Goal: Information Seeking & Learning: Learn about a topic

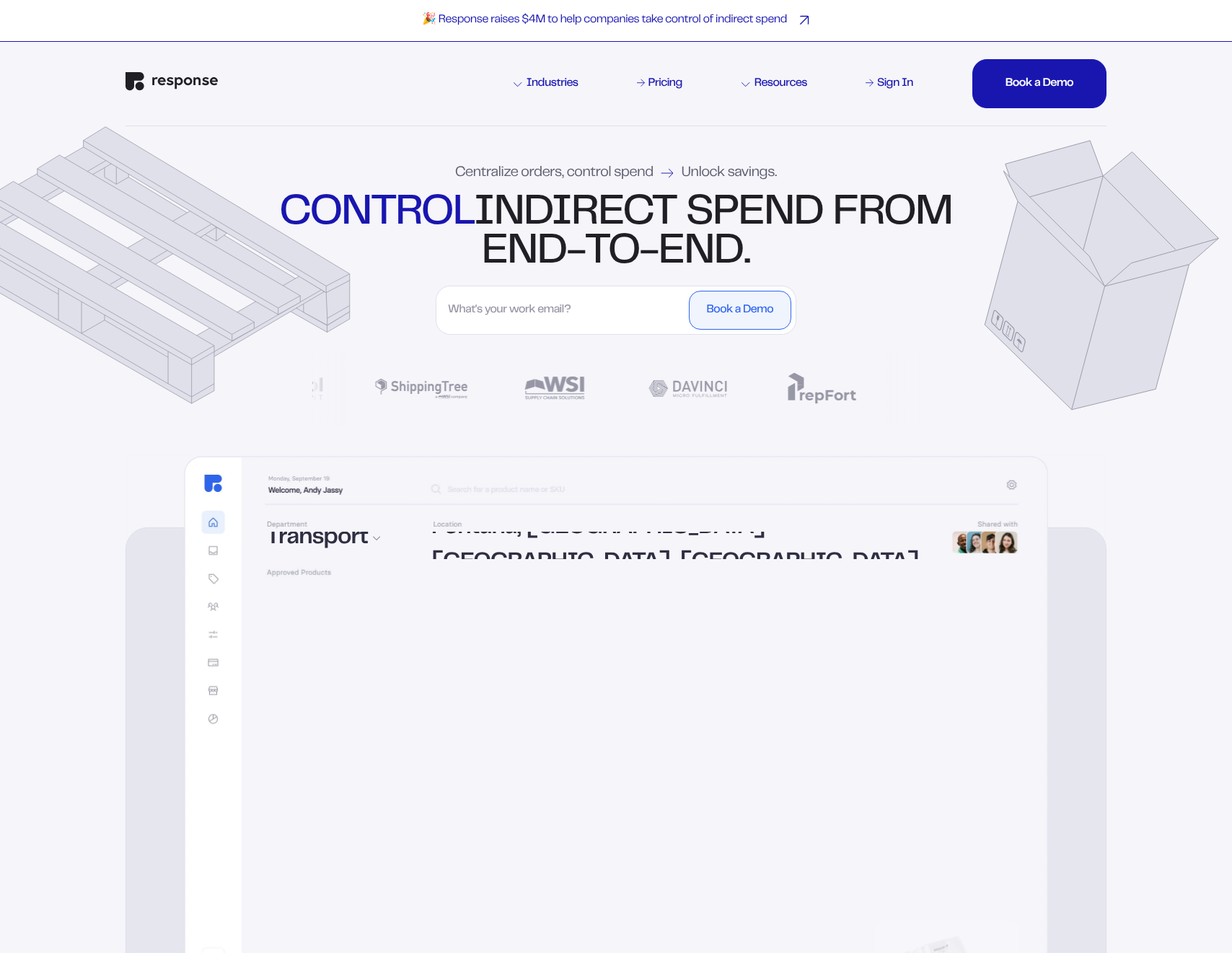
click at [556, 18] on p "🎉 Response raises $4M to help companies take control of indirect spend" at bounding box center [603, 20] width 365 height 16
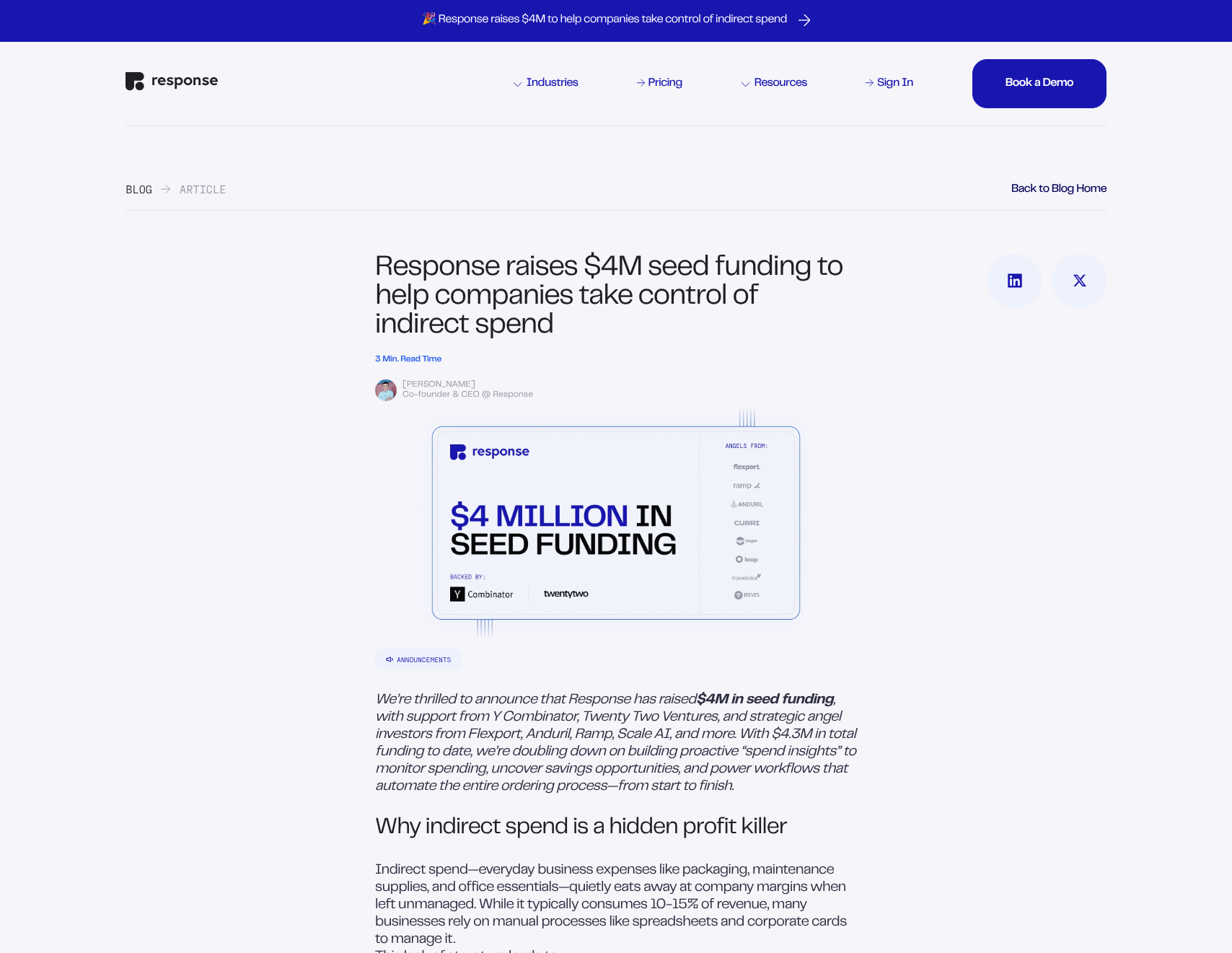
click at [440, 386] on div "[PERSON_NAME]" at bounding box center [629, 385] width 454 height 13
click at [440, 386] on div "Keivan Shahida" at bounding box center [629, 385] width 454 height 13
click at [441, 382] on div "Keivan Shahida" at bounding box center [629, 385] width 454 height 13
click at [441, 382] on div "[PERSON_NAME]" at bounding box center [629, 385] width 454 height 13
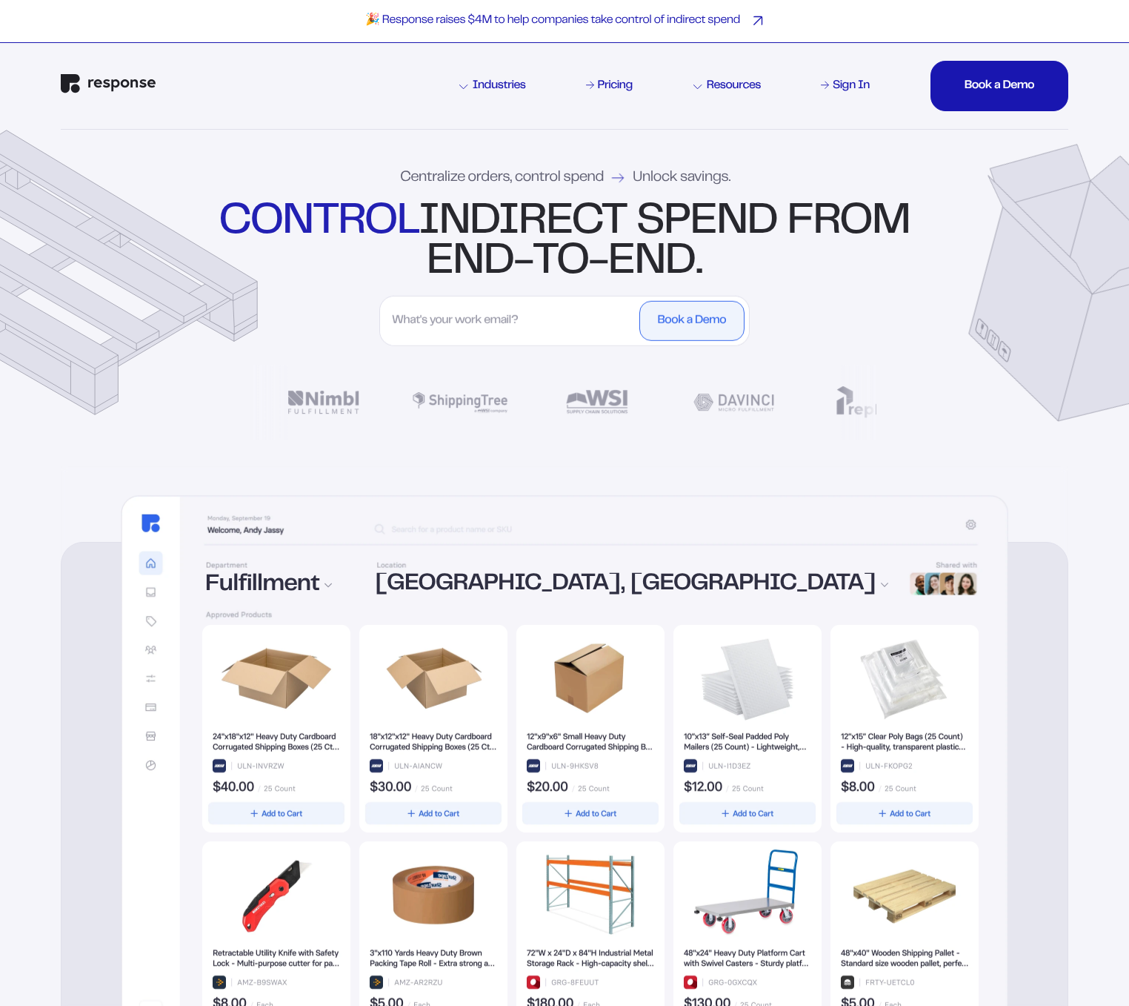
click at [685, 32] on div "🎉 Response raises $4M to help companies take control of indirect spend" at bounding box center [564, 21] width 1129 height 43
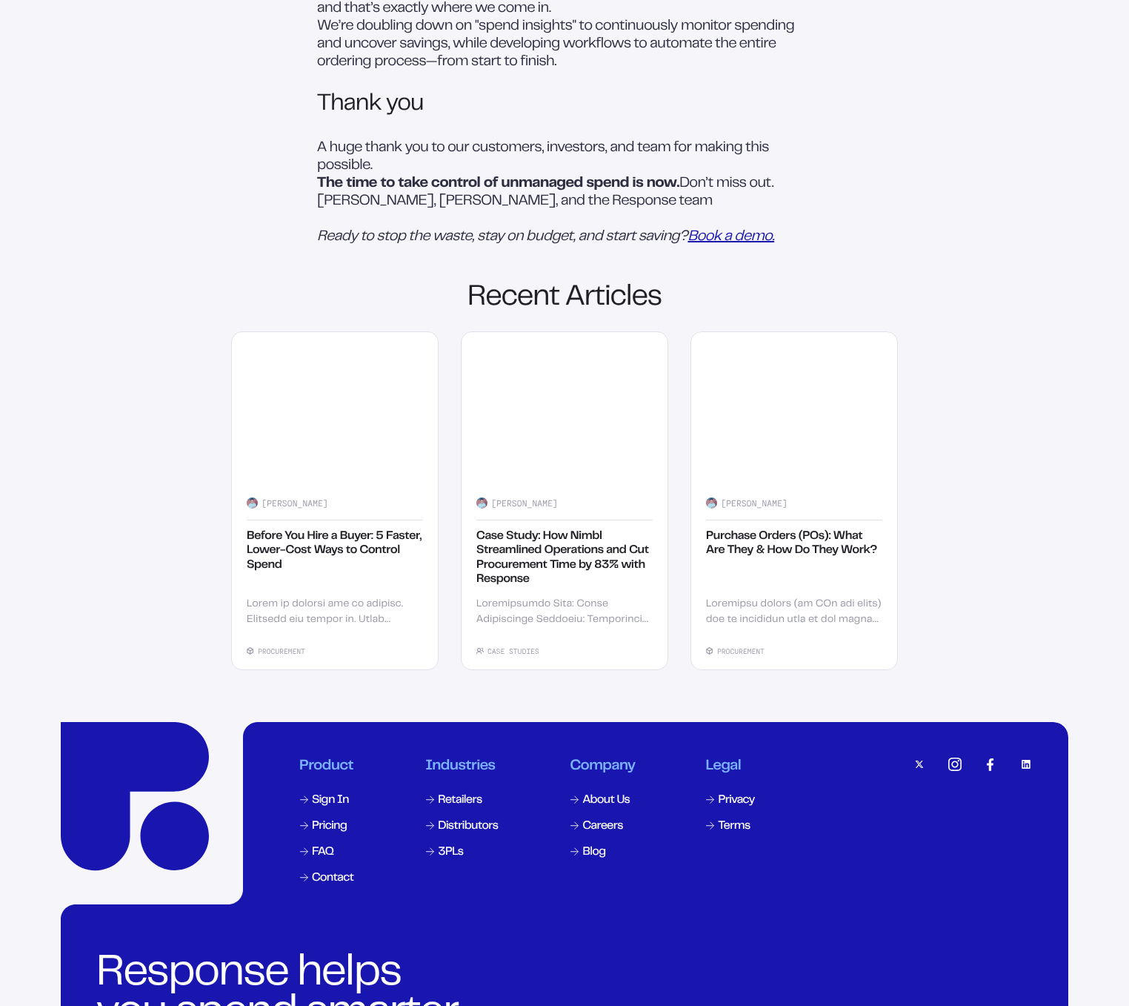
scroll to position [2391, 0]
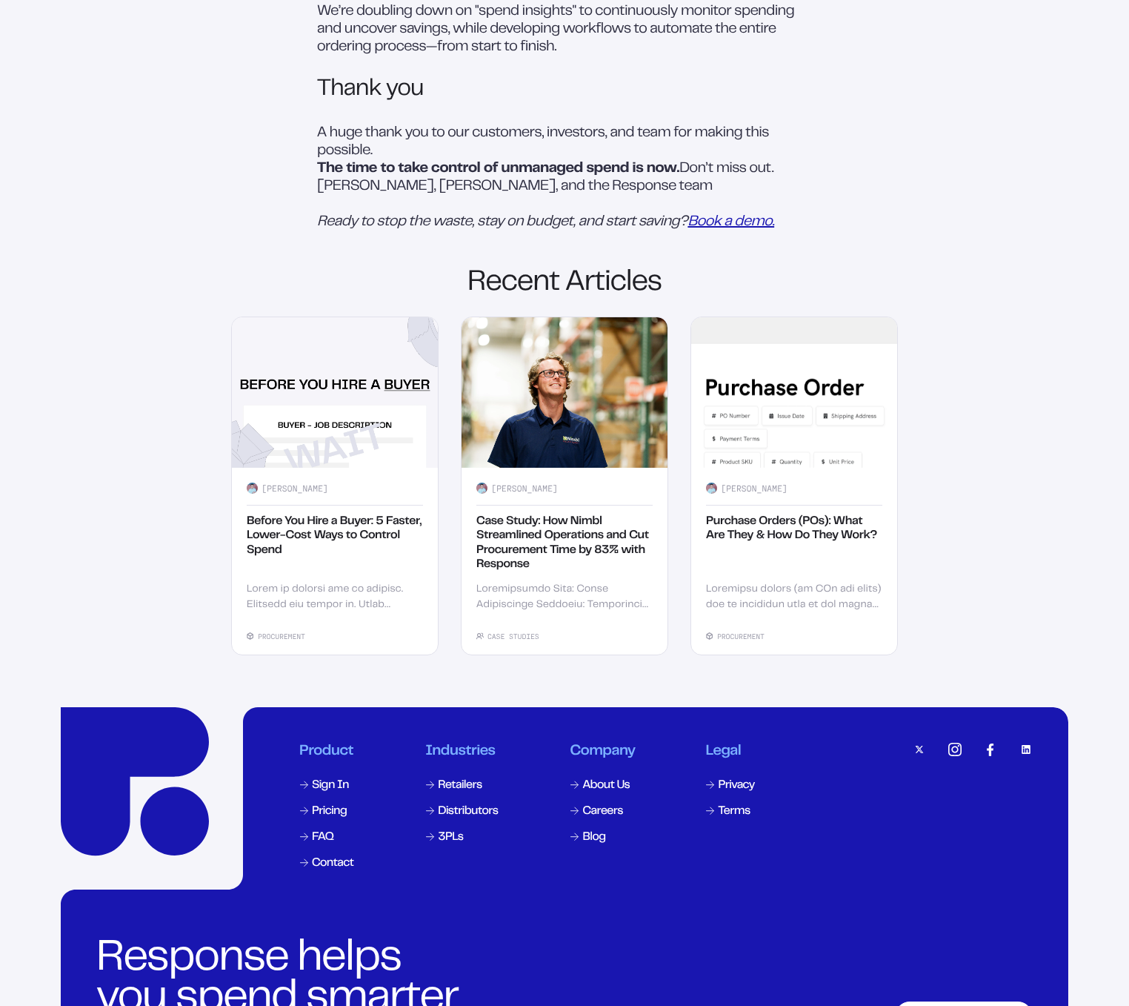
click at [378, 654] on div "[PERSON_NAME] Before You Hire a Buyer: 5 Faster, Lower-Cost Ways to Control Spe…" at bounding box center [335, 561] width 206 height 187
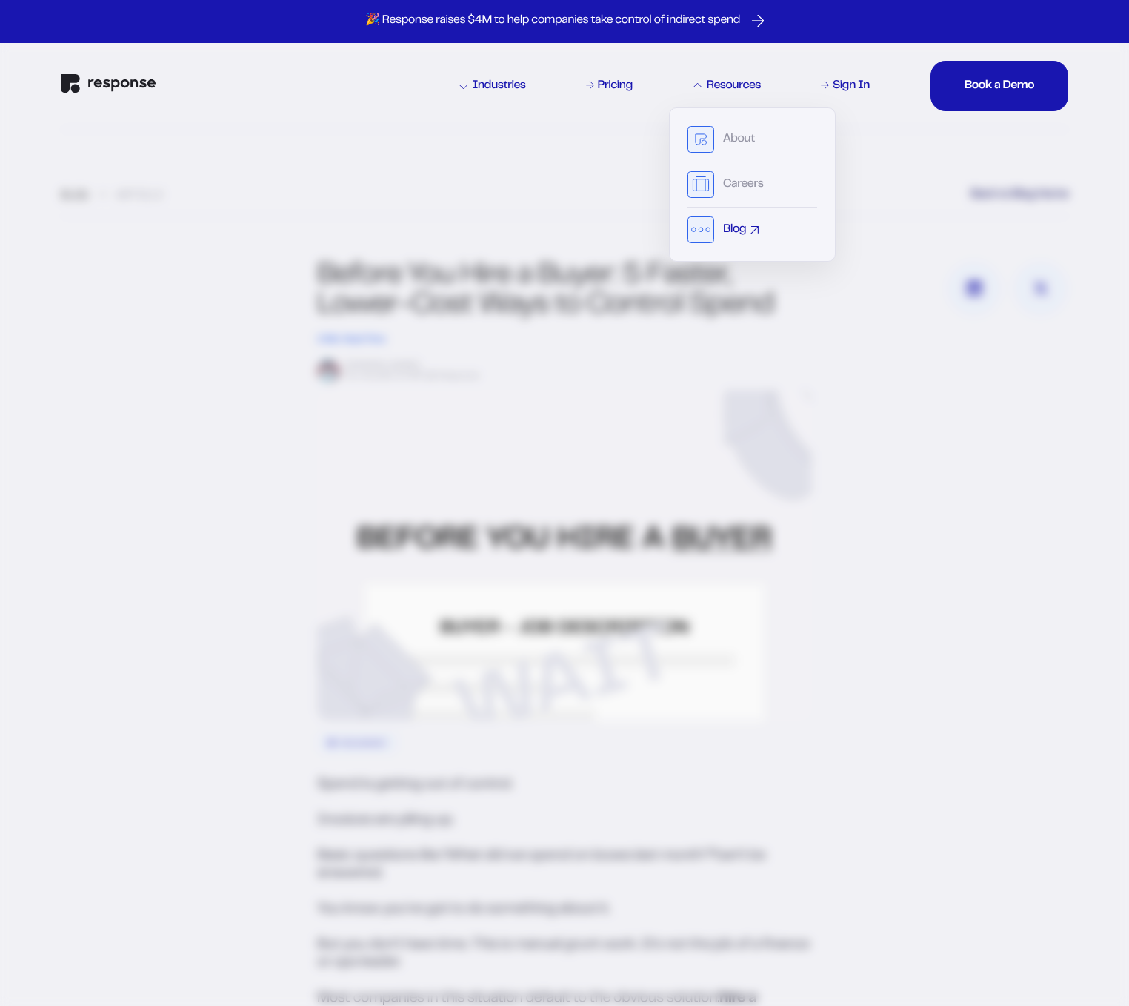
click at [748, 236] on div "Blog" at bounding box center [753, 229] width 130 height 27
click at [732, 226] on div "Blog" at bounding box center [734, 230] width 23 height 12
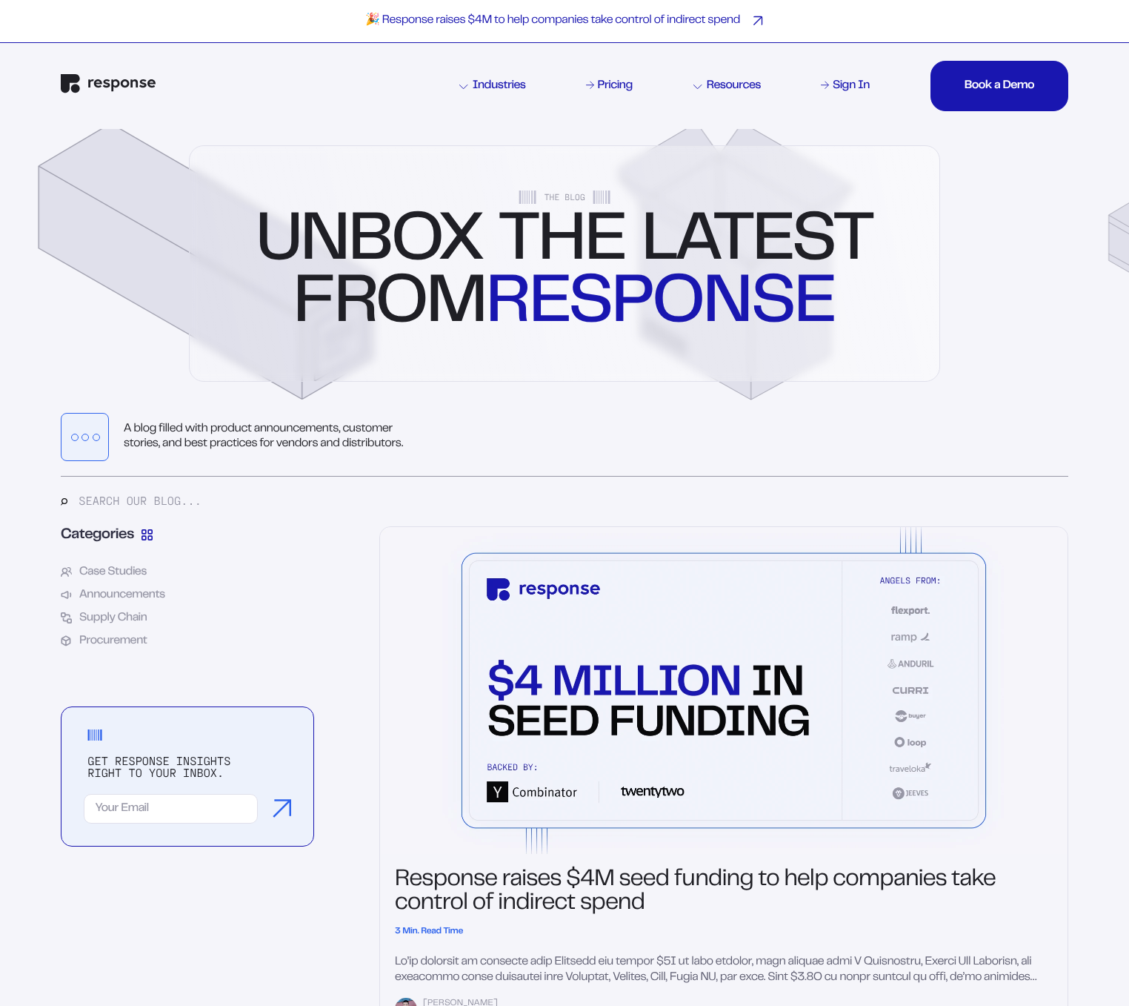
click at [745, 30] on div "🎉 Response raises $4M to help companies take control of indirect spend" at bounding box center [564, 21] width 1129 height 43
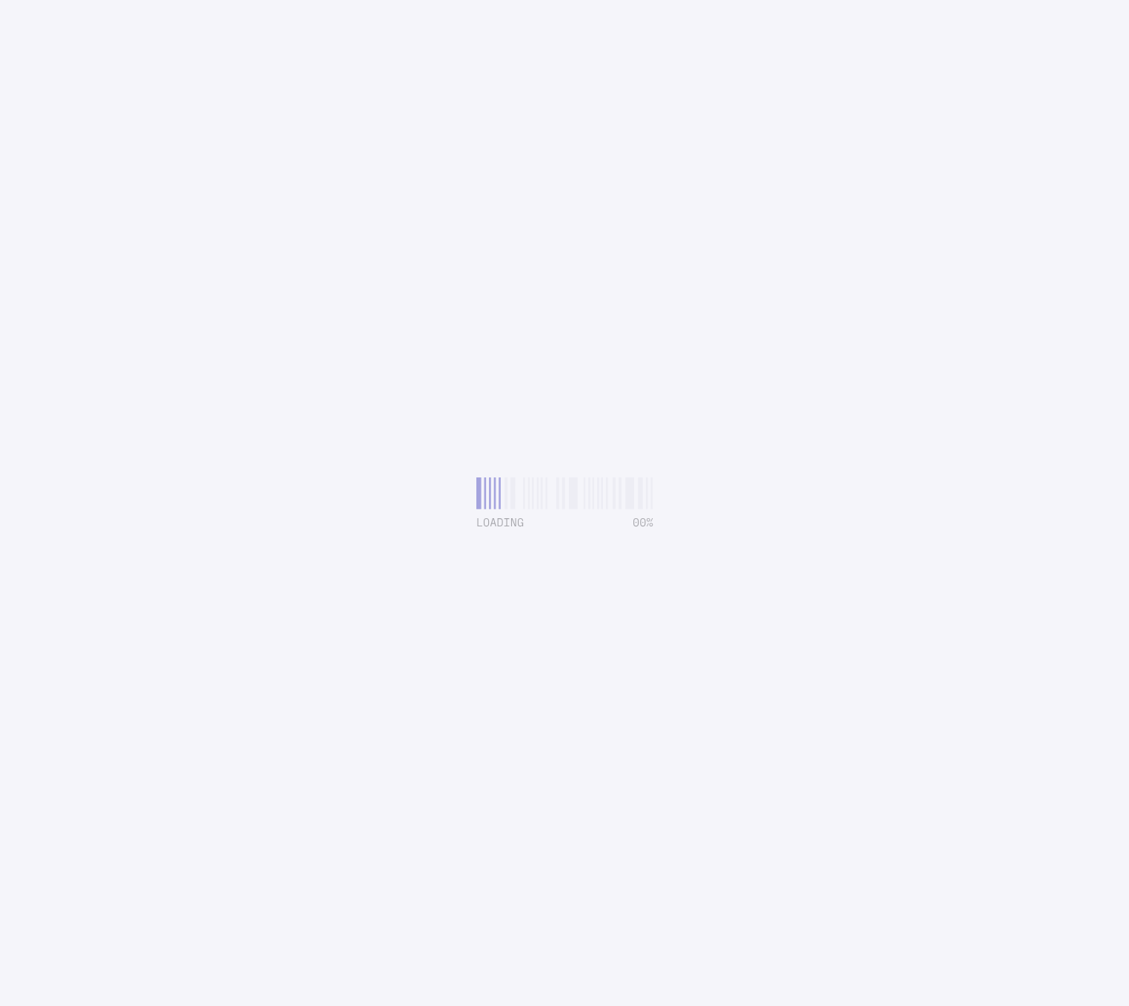
scroll to position [2391, 0]
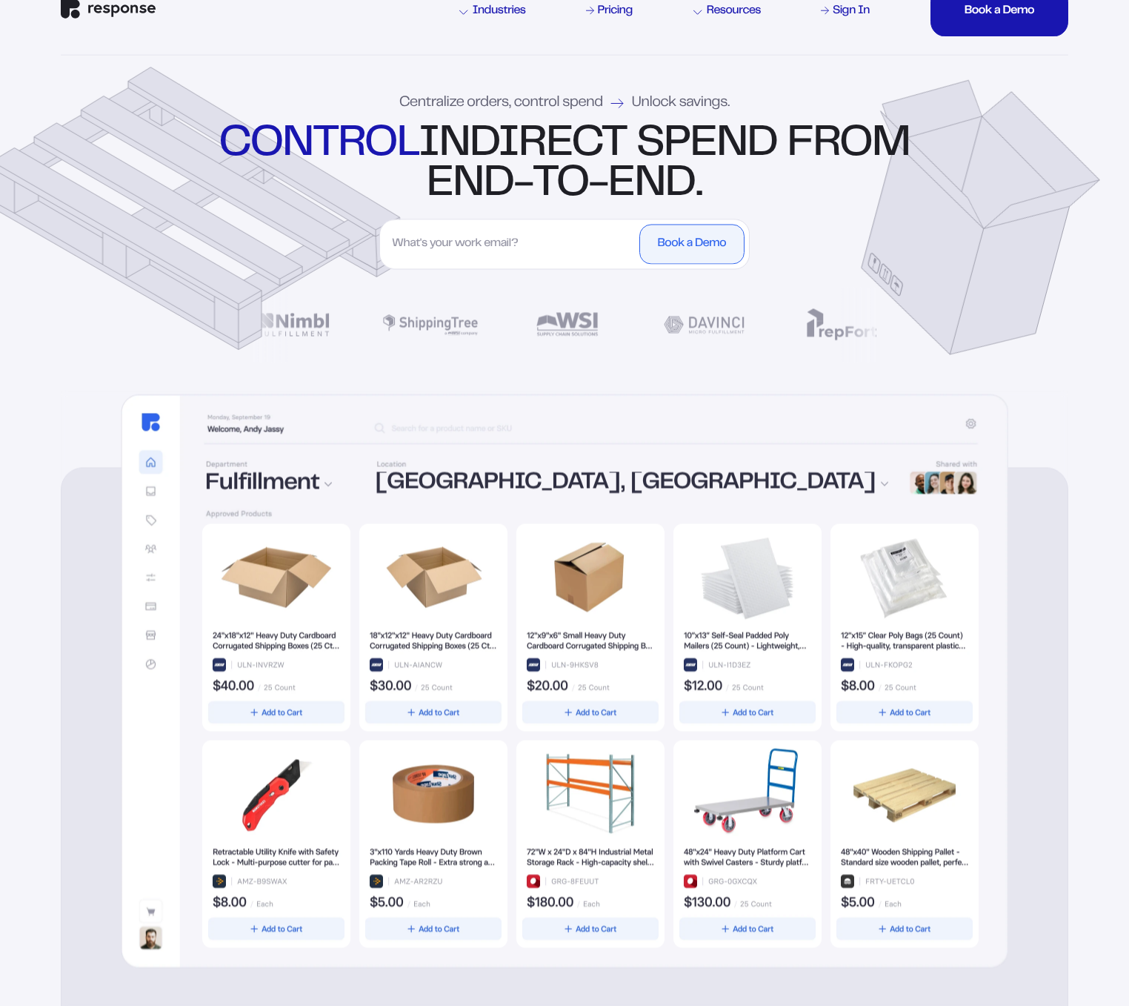
scroll to position [202, 0]
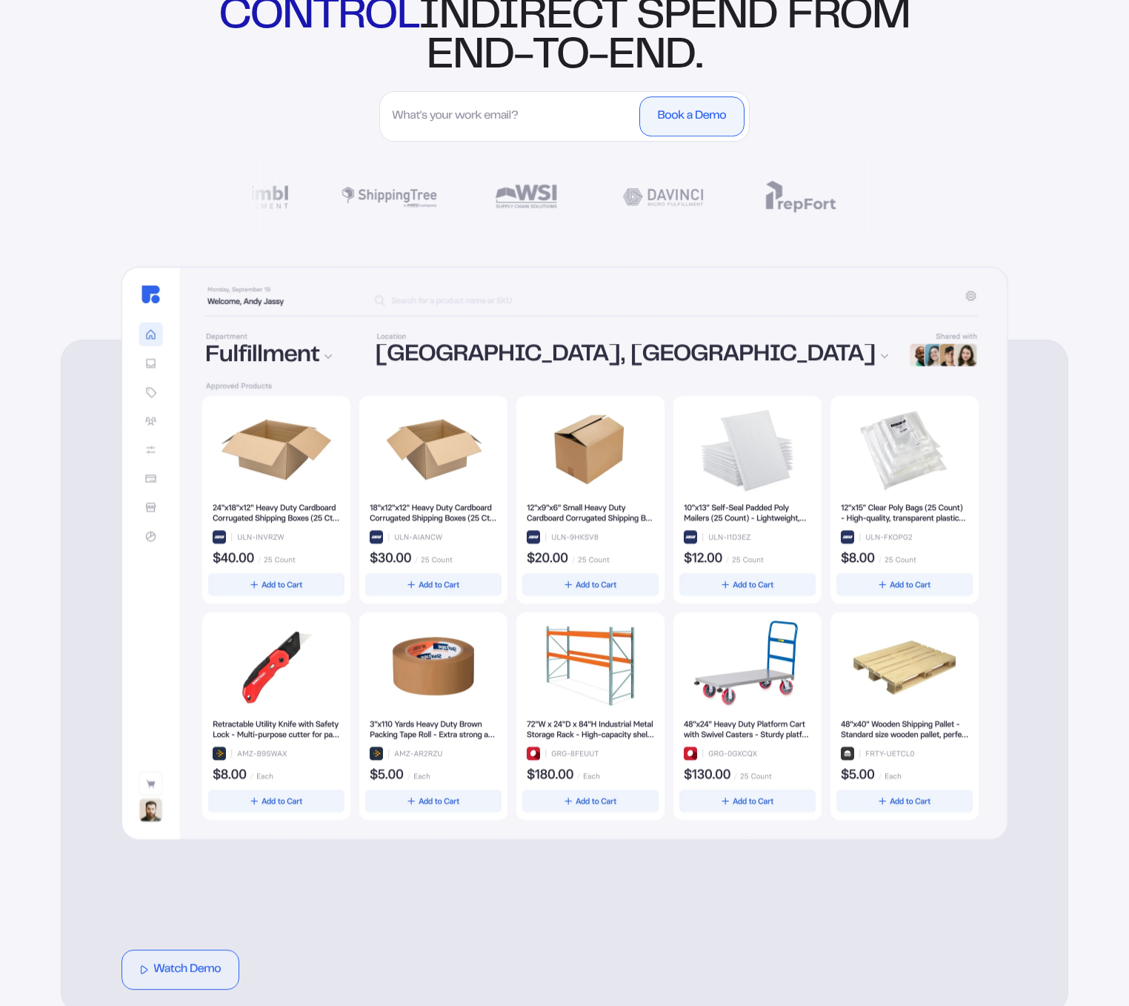
click at [143, 348] on img at bounding box center [565, 553] width 888 height 574
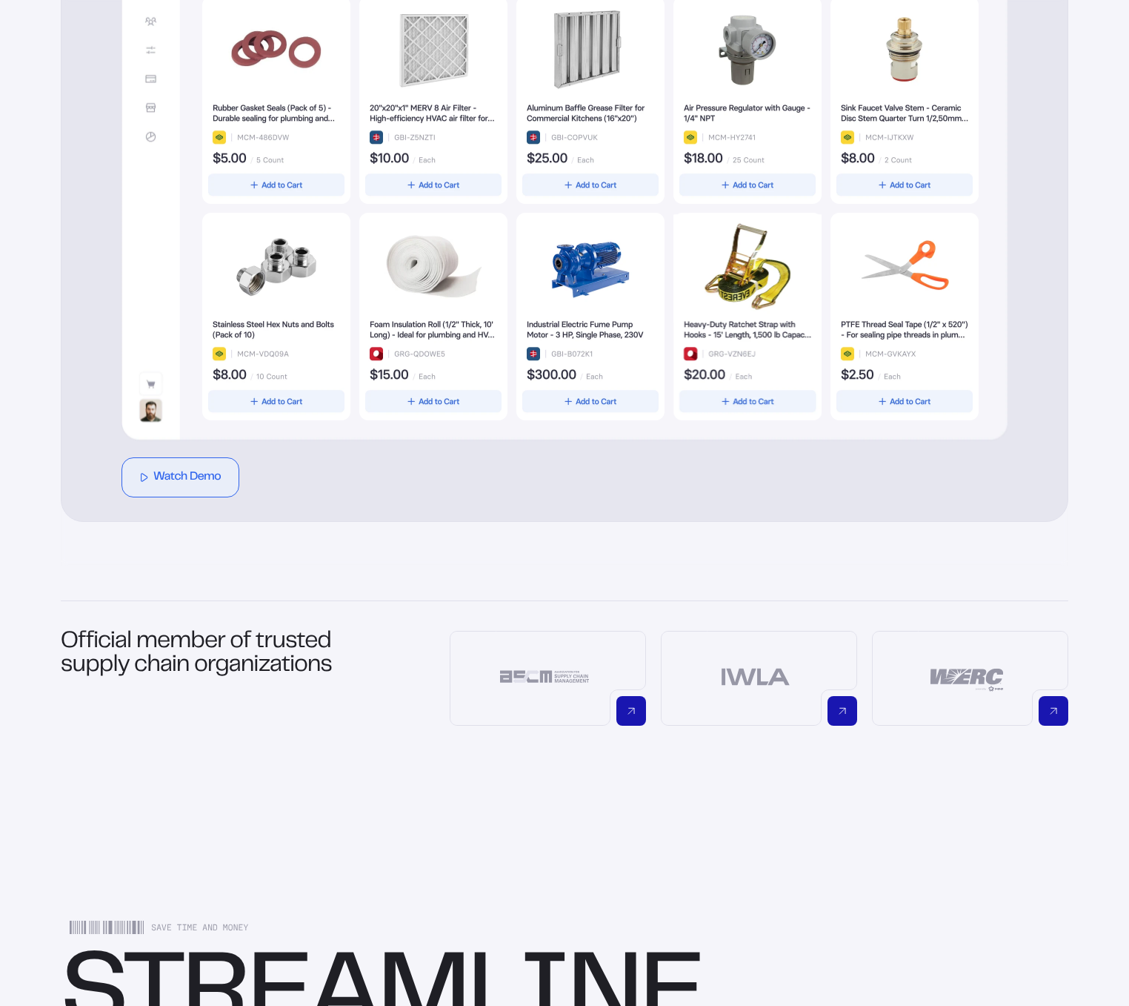
scroll to position [1418, 0]
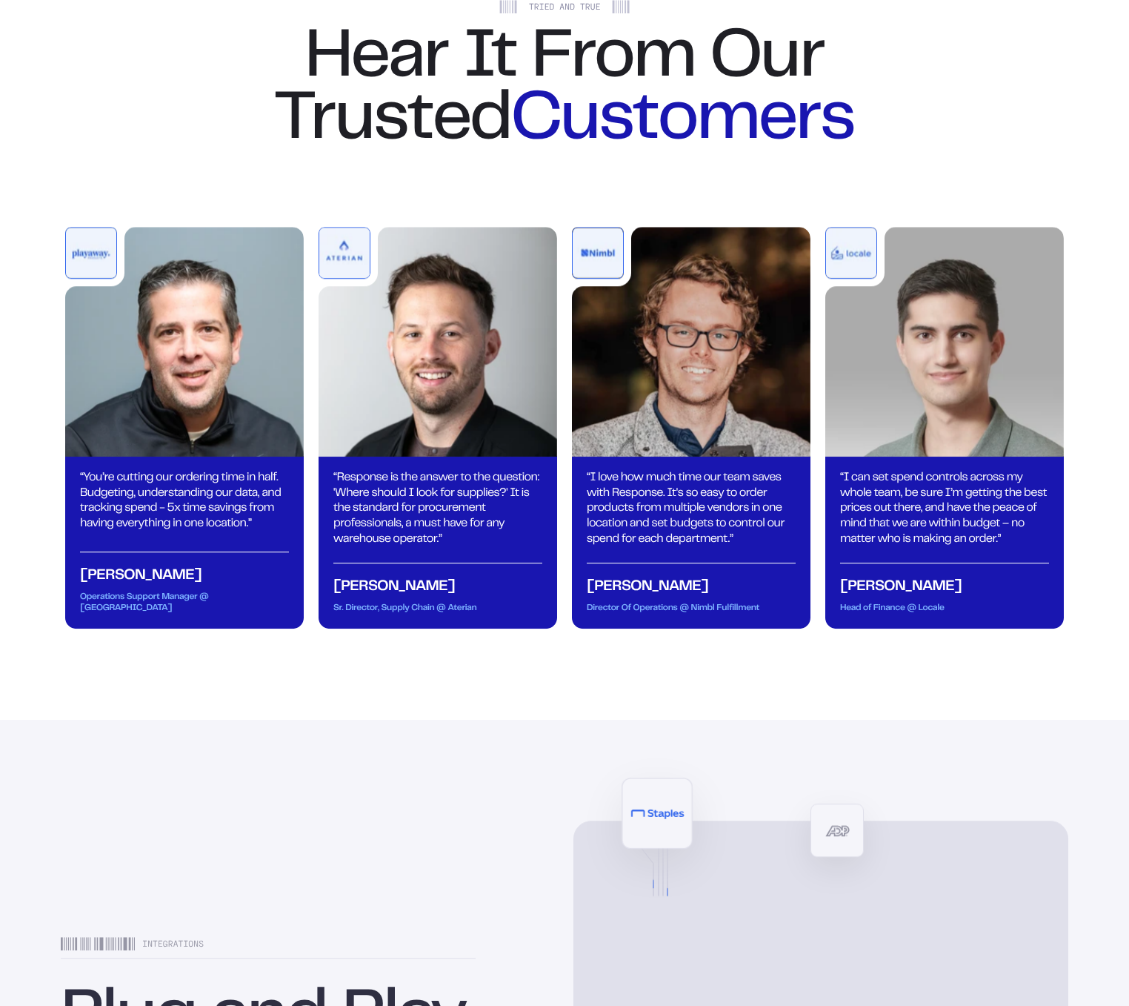
scroll to position [5067, 0]
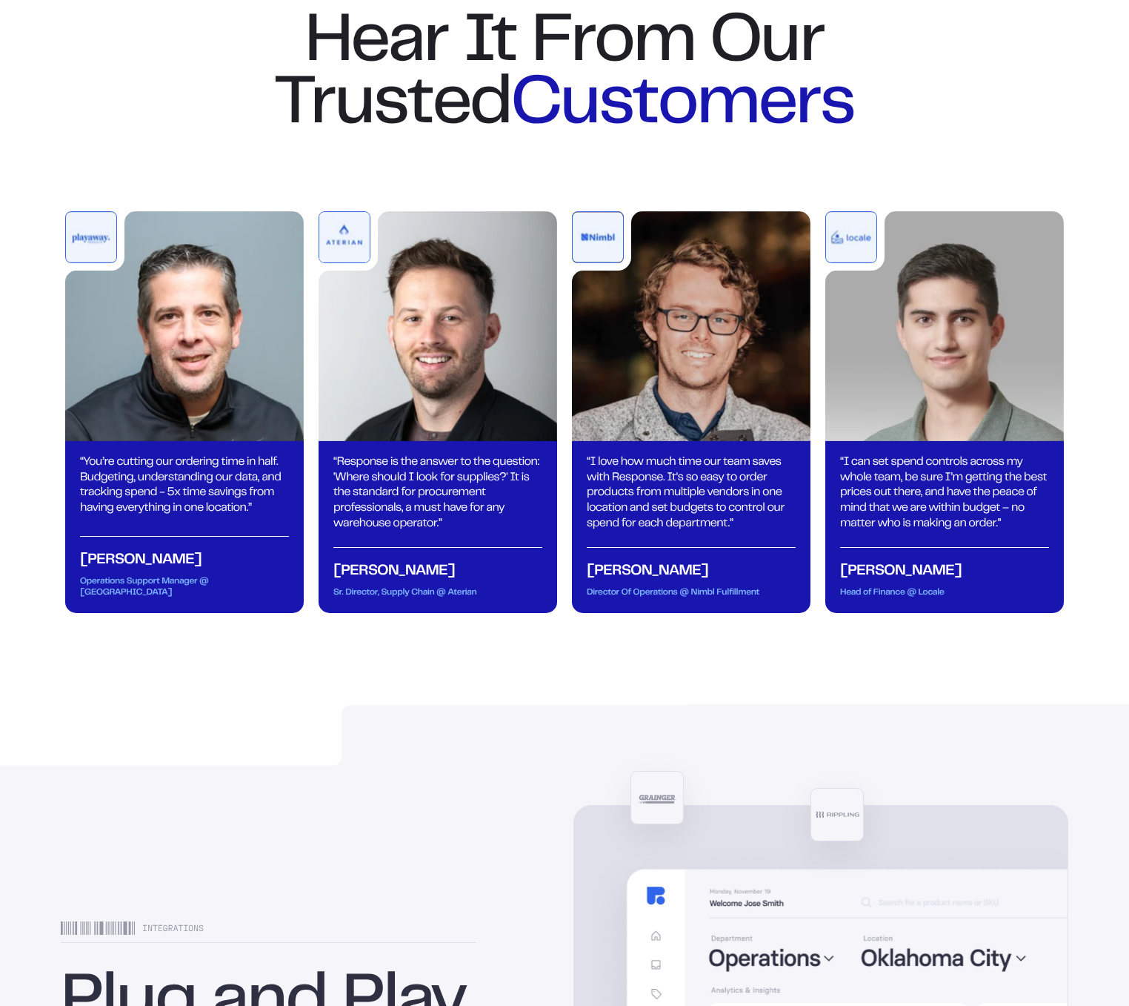
click at [236, 516] on div "“ You’re cutting our ordering time in half. Budgeting, understanding our data, …" at bounding box center [184, 486] width 209 height 62
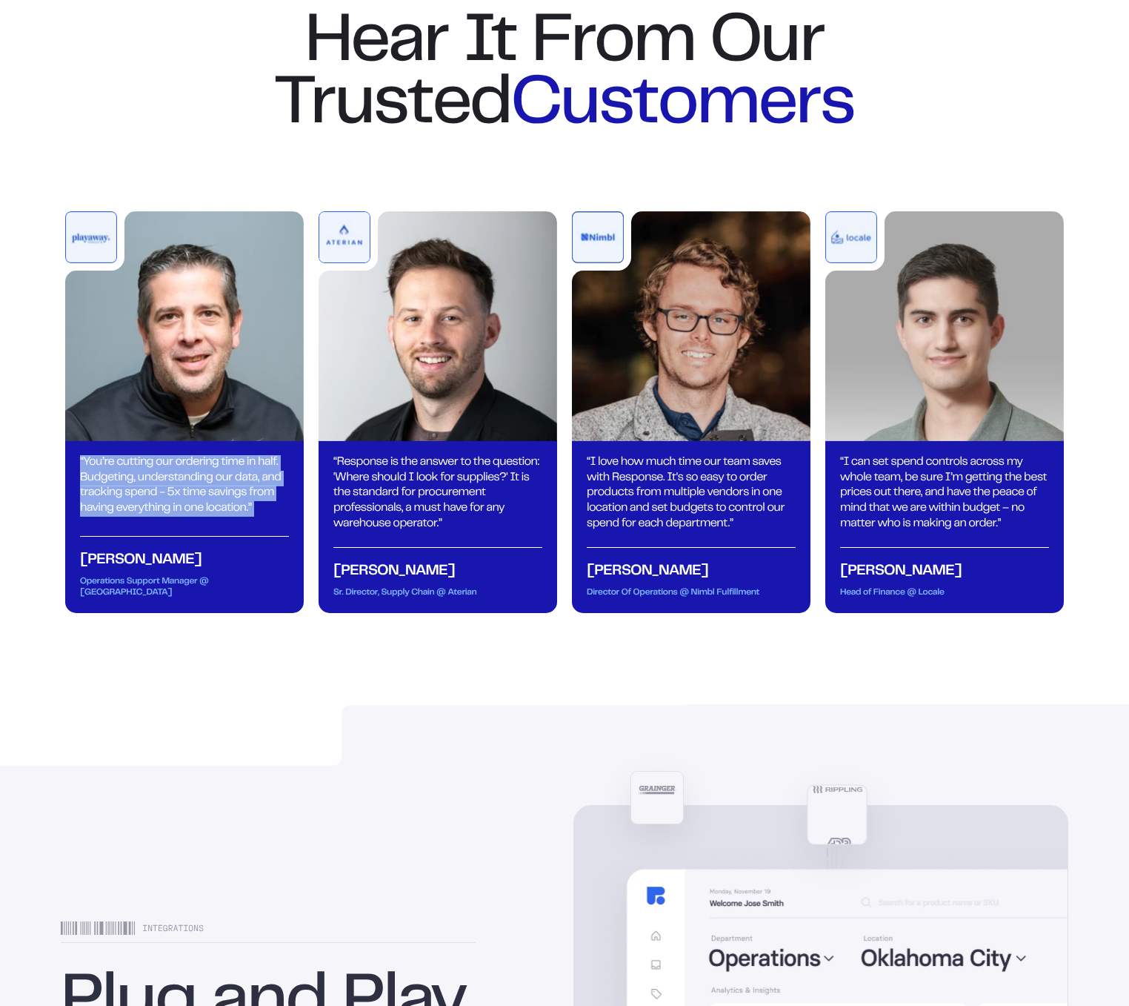
click at [245, 516] on div "“ You’re cutting our ordering time in half. Budgeting, understanding our data, …" at bounding box center [184, 486] width 209 height 62
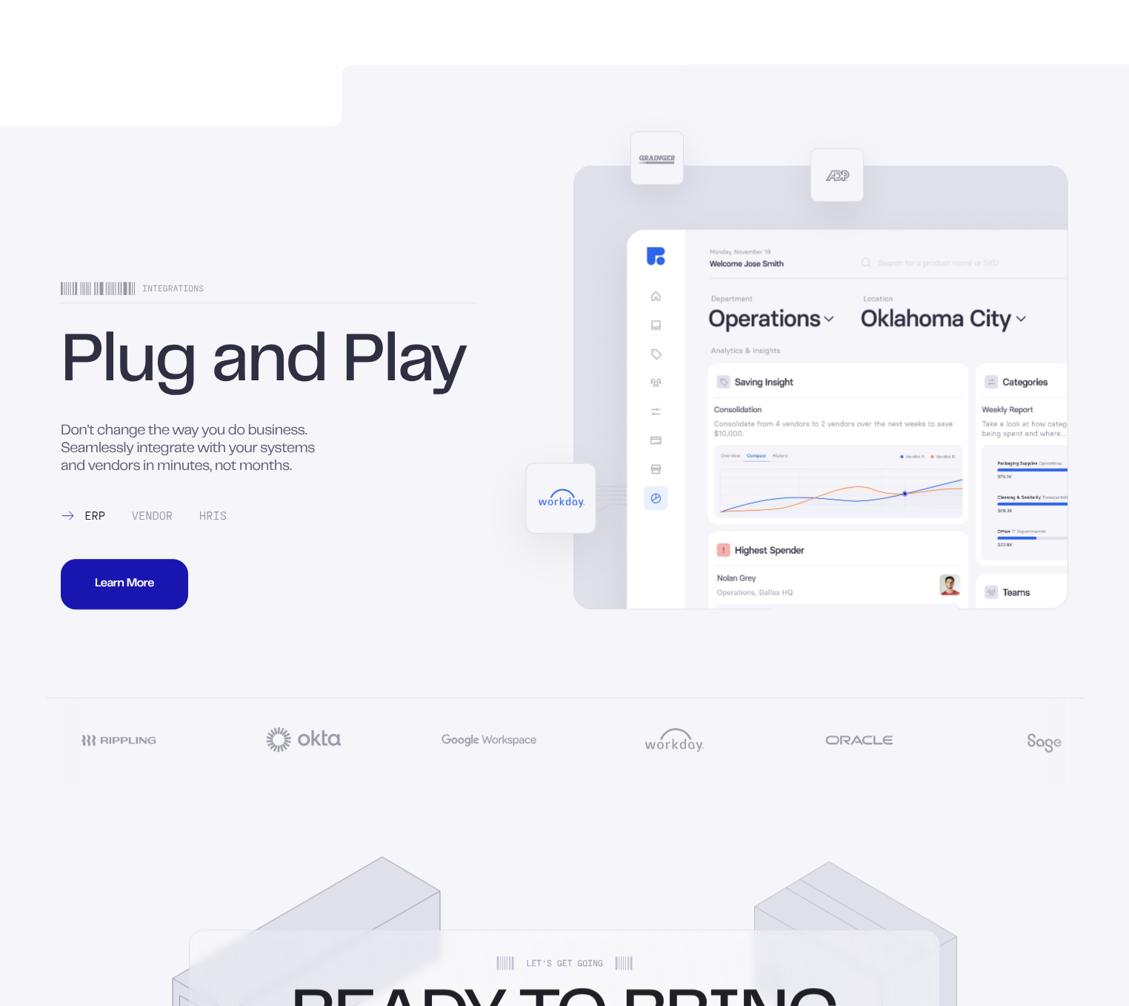
scroll to position [5880, 0]
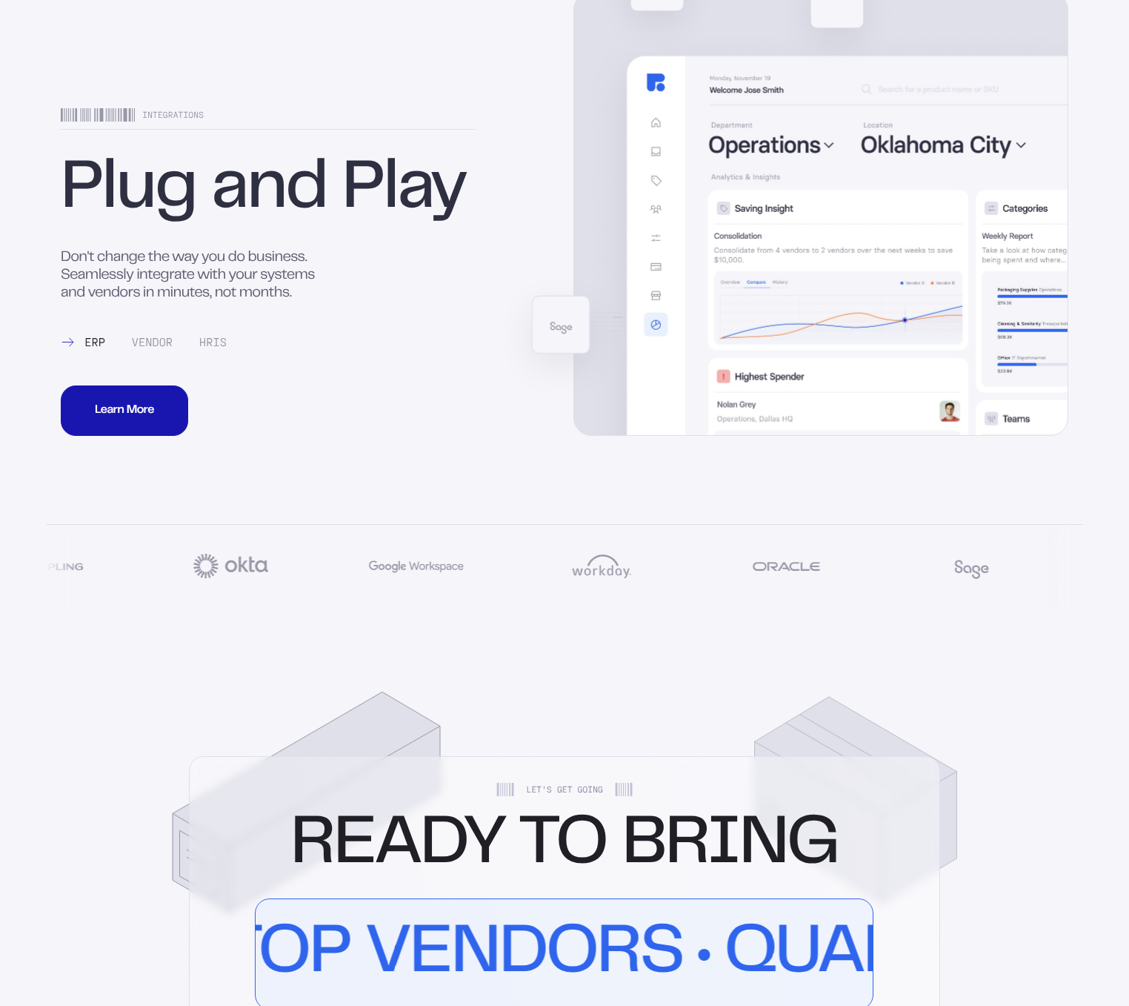
click at [144, 348] on div "Vendor" at bounding box center [148, 342] width 50 height 12
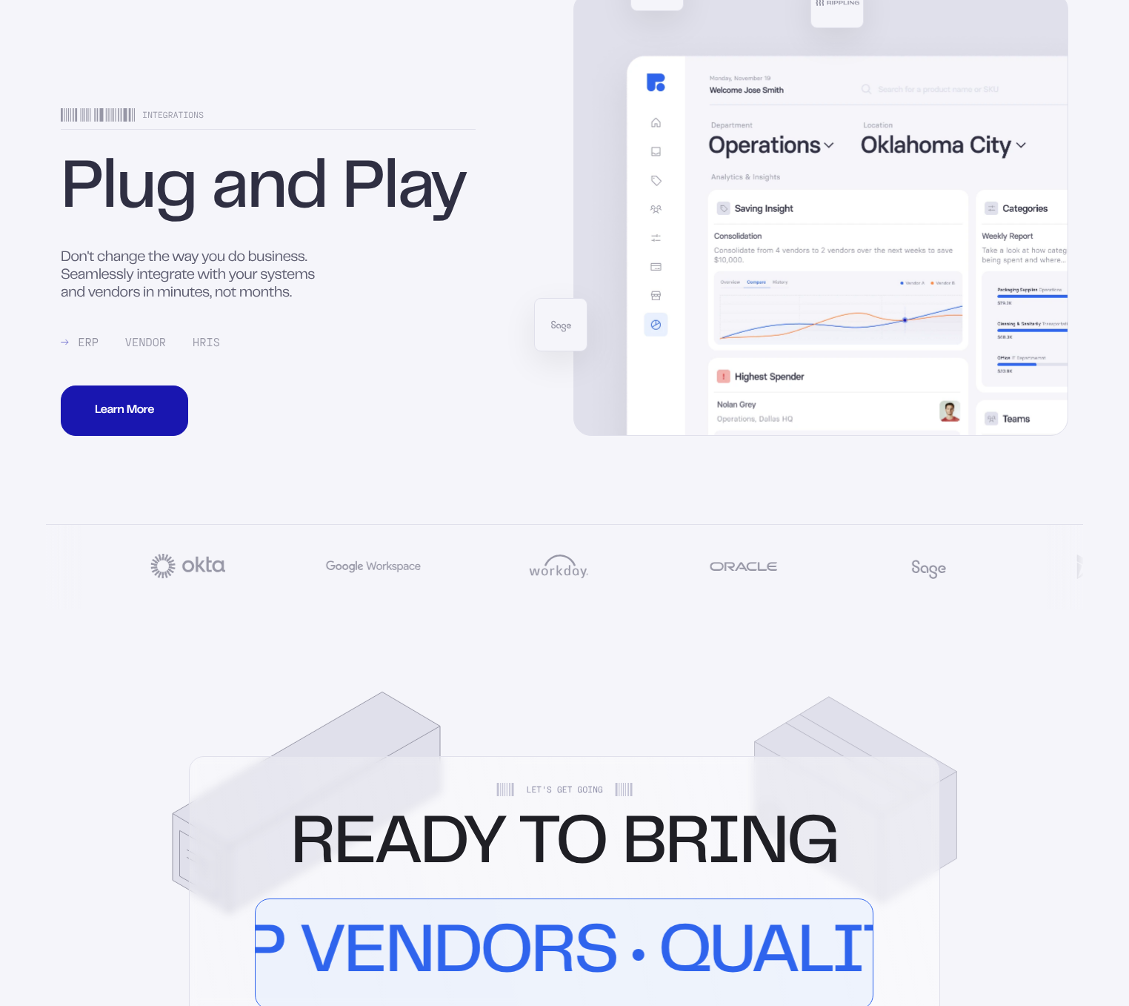
click at [199, 390] on div "Integrations Plug and Play Don't change the way you do business. Seamlessly int…" at bounding box center [268, 272] width 415 height 328
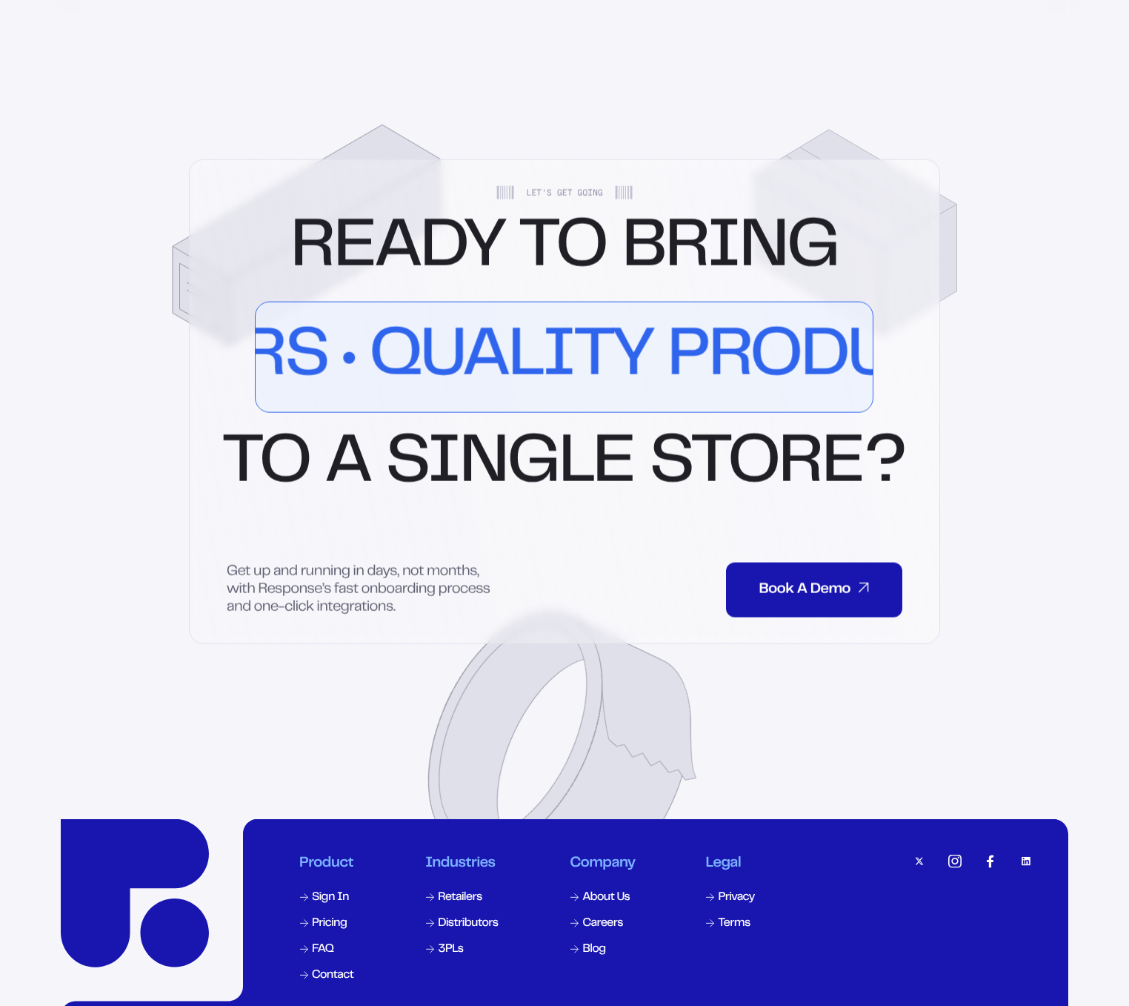
scroll to position [6821, 0]
